Goal: Task Accomplishment & Management: Use online tool/utility

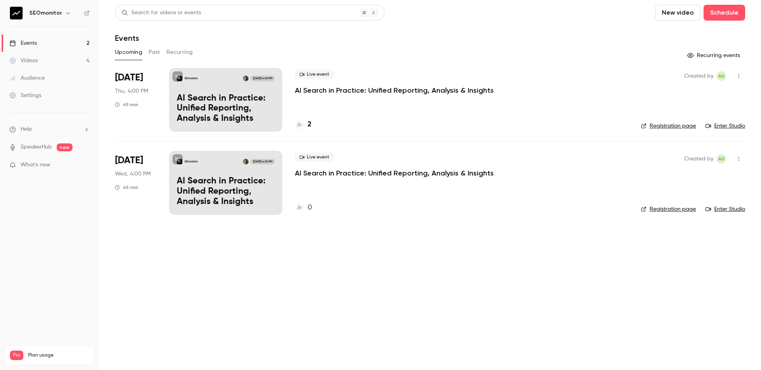
click at [266, 111] on p "AI Search in Practice: Unified Reporting, Analysis & Insights" at bounding box center [226, 109] width 98 height 31
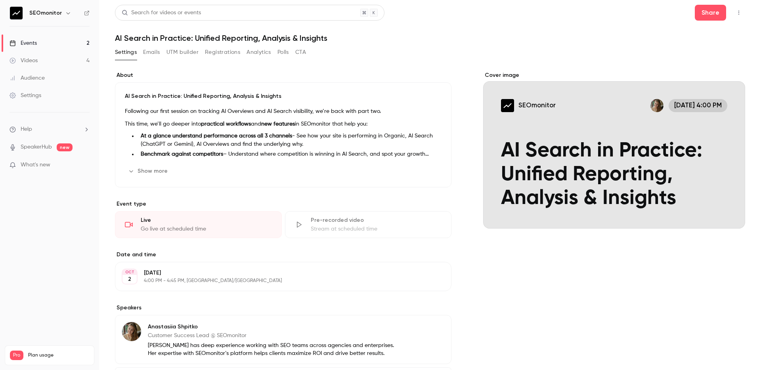
click at [744, 13] on button "button" at bounding box center [739, 12] width 13 height 13
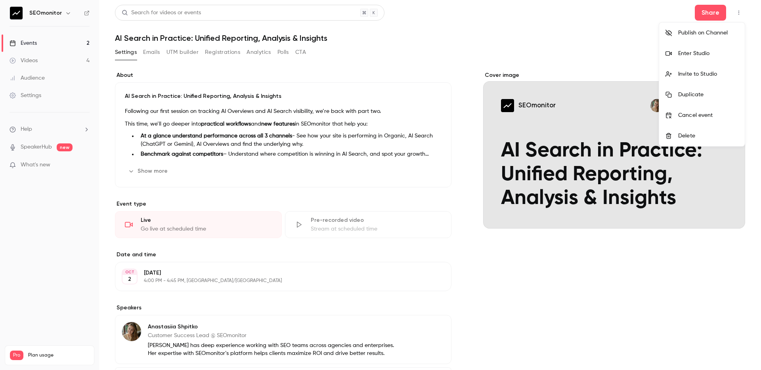
click at [707, 34] on div "Publish on Channel" at bounding box center [708, 33] width 60 height 8
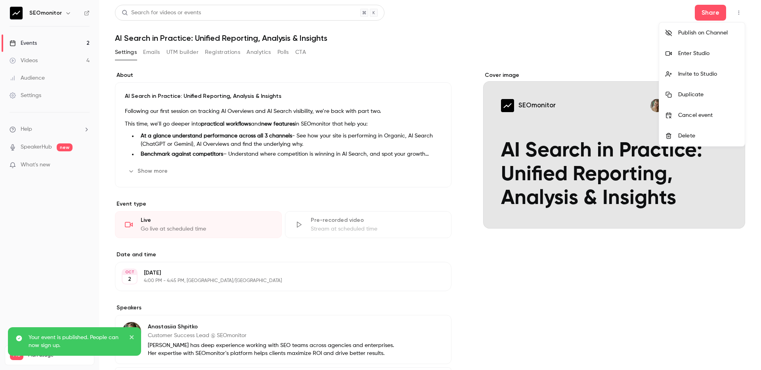
click at [544, 39] on div at bounding box center [380, 185] width 761 height 370
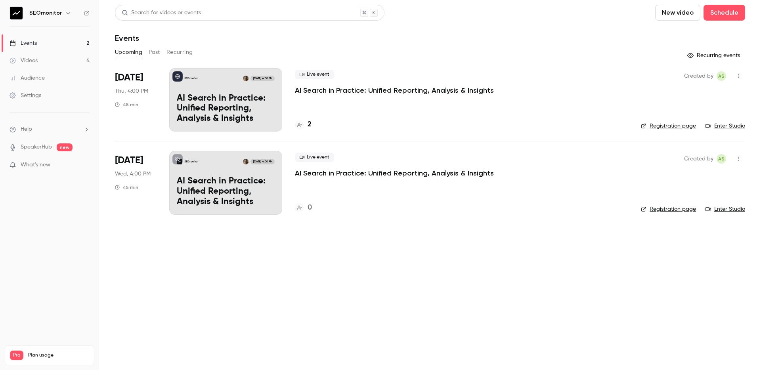
click at [213, 85] on div "SEOmonitor [DATE] 4:00 PM AI Search in Practice: Unified Reporting, Analysis & …" at bounding box center [225, 99] width 113 height 63
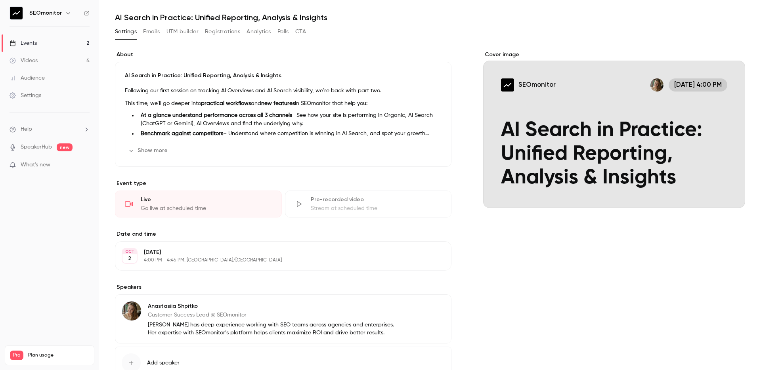
scroll to position [22, 0]
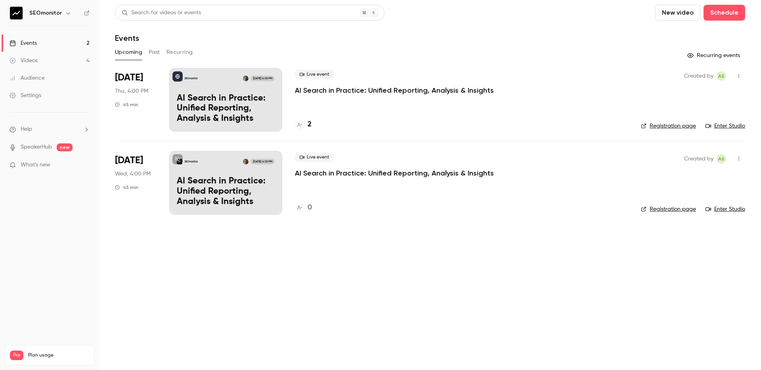
click at [673, 126] on link "Registration page" at bounding box center [668, 126] width 55 height 8
